Goal: Information Seeking & Learning: Learn about a topic

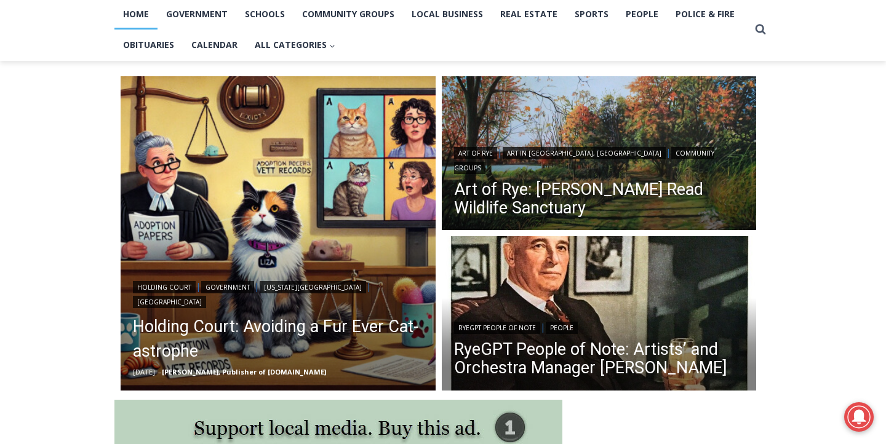
scroll to position [271, 0]
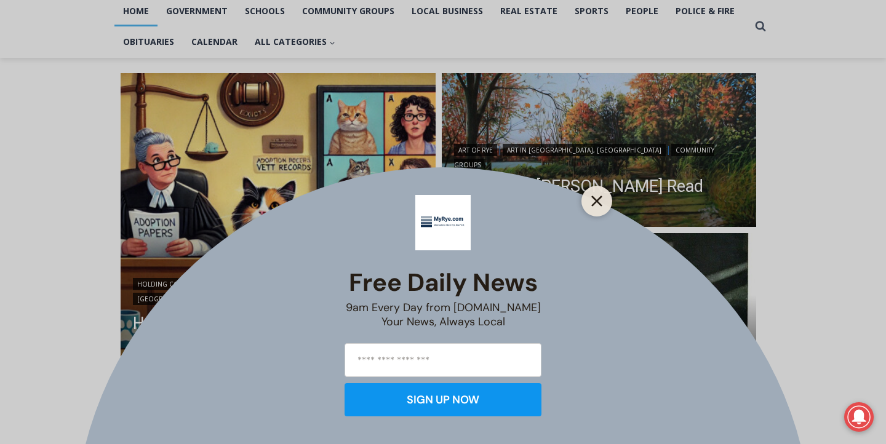
click at [595, 201] on line "Close" at bounding box center [596, 201] width 9 height 9
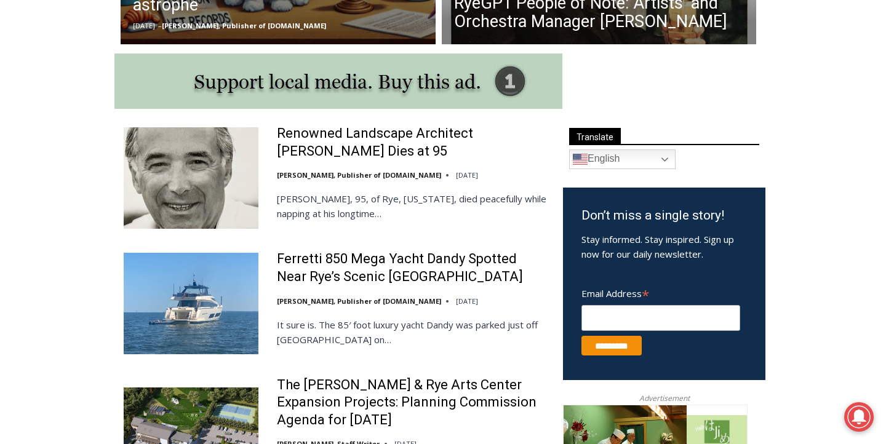
scroll to position [616, 0]
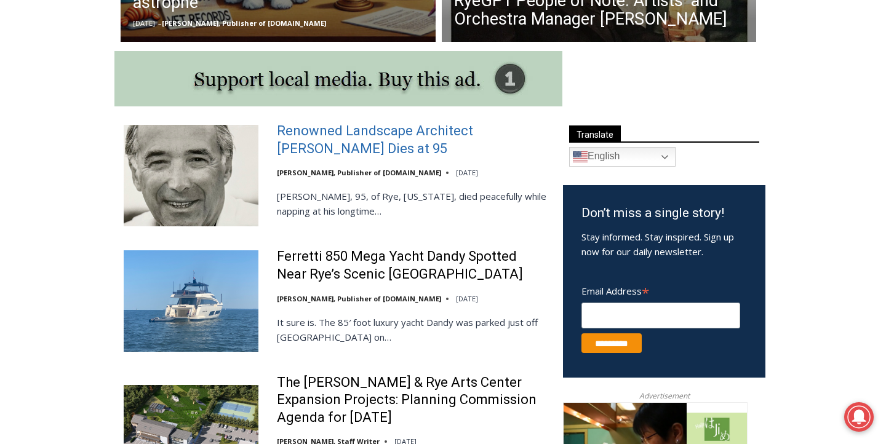
click at [340, 140] on link "Renowned Landscape Architect [PERSON_NAME] Dies at 95" at bounding box center [412, 139] width 270 height 35
